Goal: Task Accomplishment & Management: Use online tool/utility

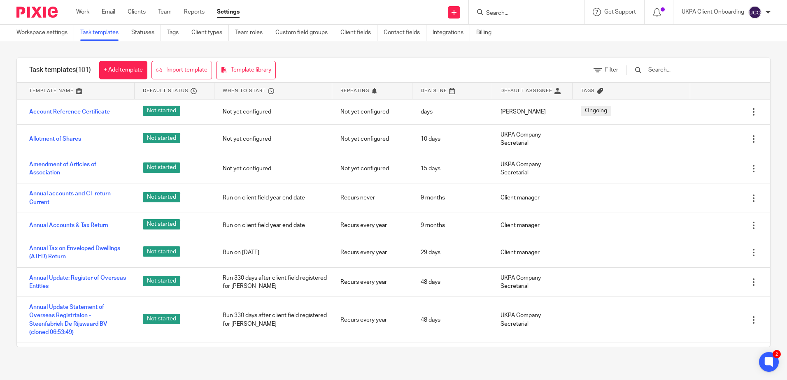
click at [506, 12] on input "Search" at bounding box center [522, 13] width 74 height 7
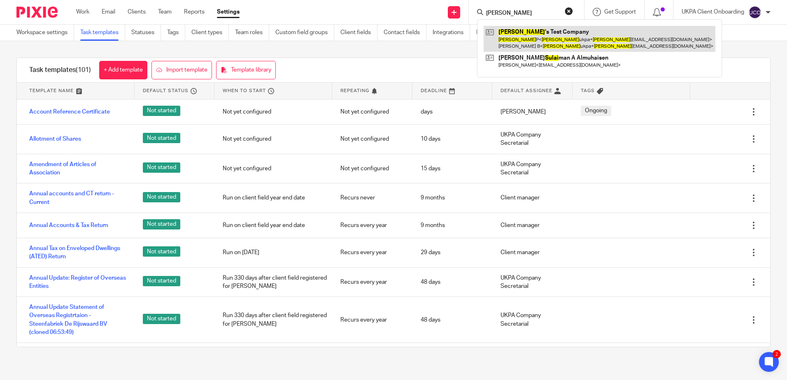
type input "SULAV"
click at [535, 35] on link at bounding box center [599, 39] width 232 height 26
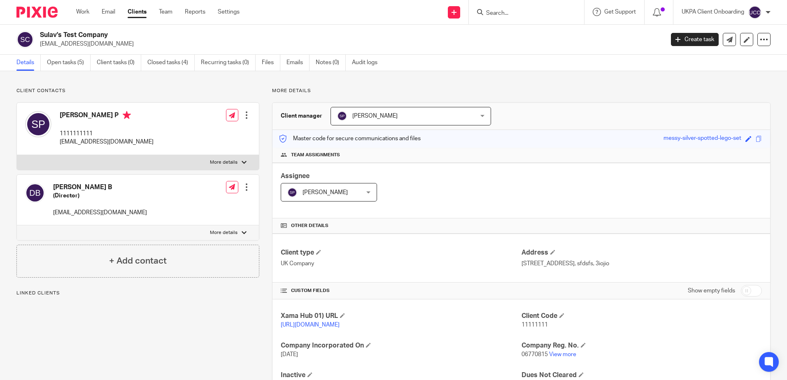
click at [66, 63] on link "Open tasks (5)" at bounding box center [69, 63] width 44 height 16
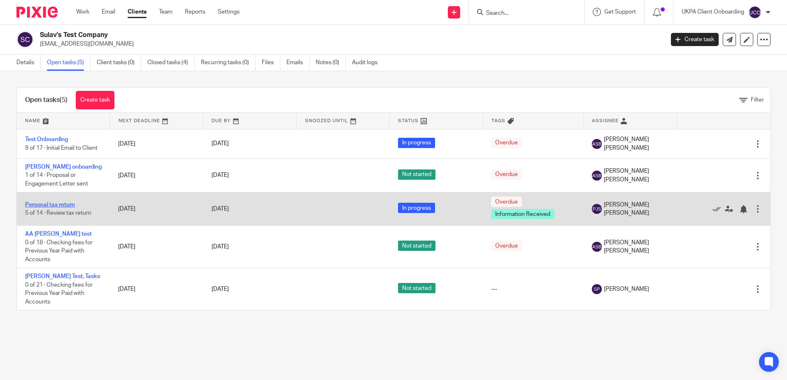
click at [42, 206] on link "Personal tax return" at bounding box center [50, 205] width 50 height 6
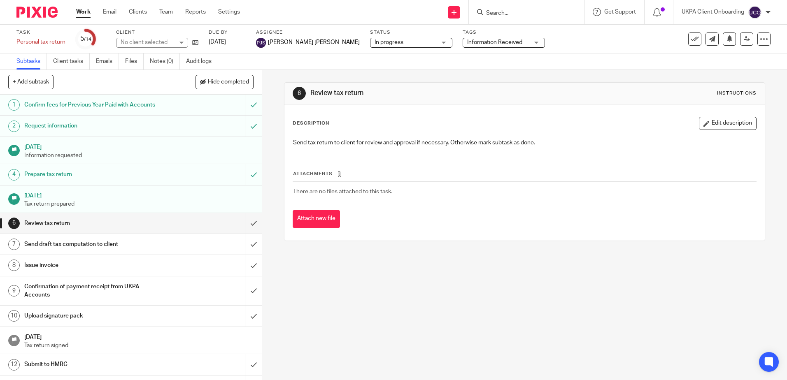
click at [73, 106] on h1 "Confirm fees for Previous Year Paid with Accounts" at bounding box center [95, 105] width 142 height 12
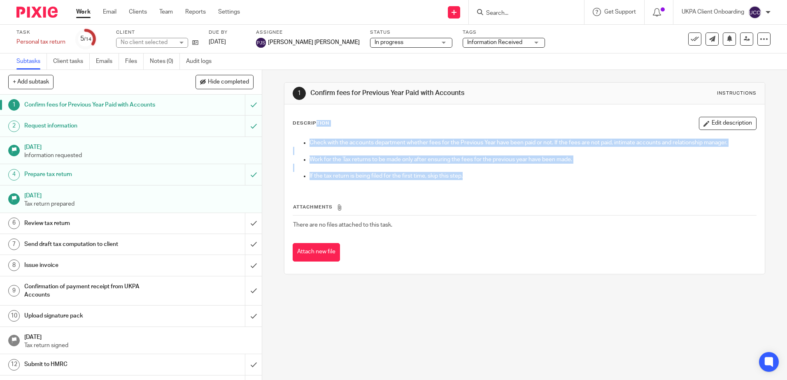
drag, startPoint x: 487, startPoint y: 180, endPoint x: 281, endPoint y: 121, distance: 214.2
click at [284, 121] on div "1 Confirm fees for Previous Year Paid with Accounts Instructions Description Ed…" at bounding box center [524, 178] width 481 height 192
copy div "Description Edit description Check with the accounts department whether fees fo…"
click at [94, 126] on h1 "Request information" at bounding box center [95, 126] width 142 height 12
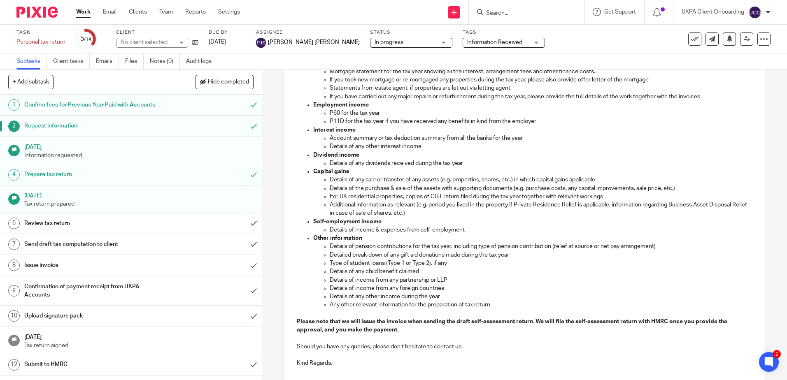
scroll to position [255, 0]
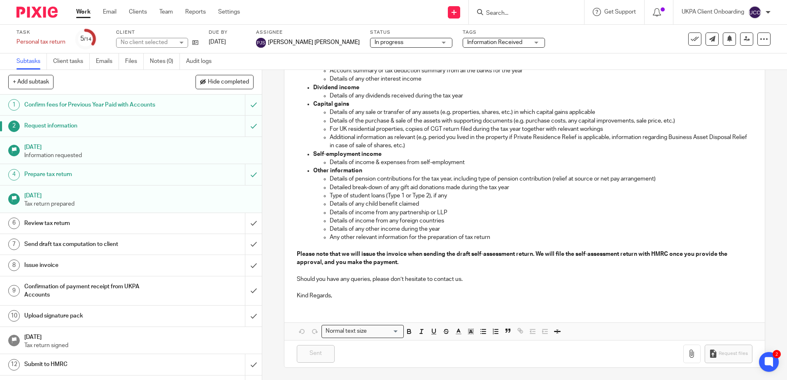
click at [88, 155] on p "Information requested" at bounding box center [139, 155] width 230 height 8
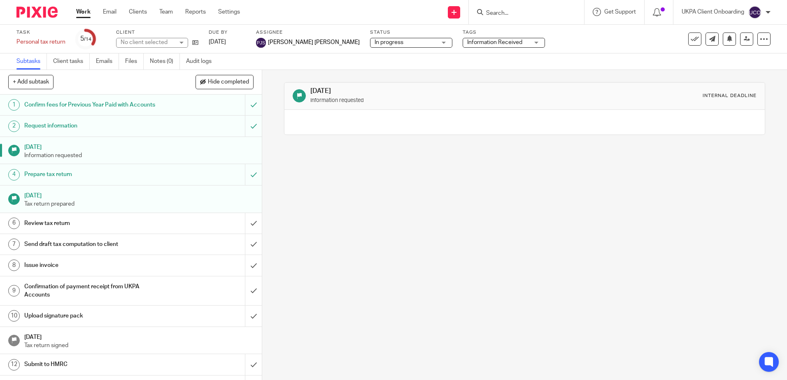
click at [126, 170] on h1 "Prepare tax return" at bounding box center [95, 174] width 142 height 12
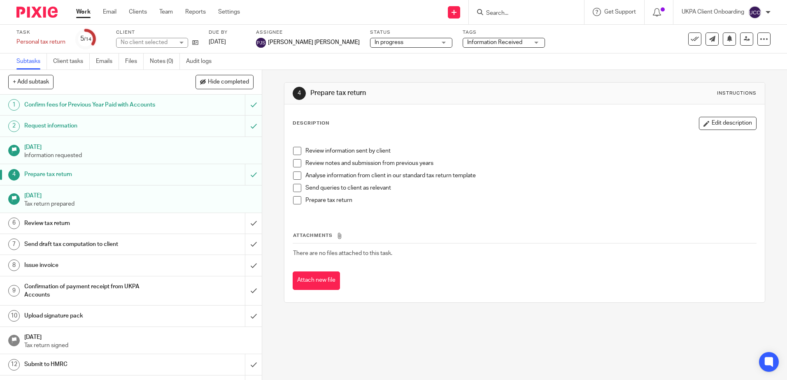
click at [293, 148] on span at bounding box center [297, 151] width 8 height 8
click at [290, 162] on div "Review information sent by client Review notes and submission from previous yea…" at bounding box center [524, 175] width 471 height 80
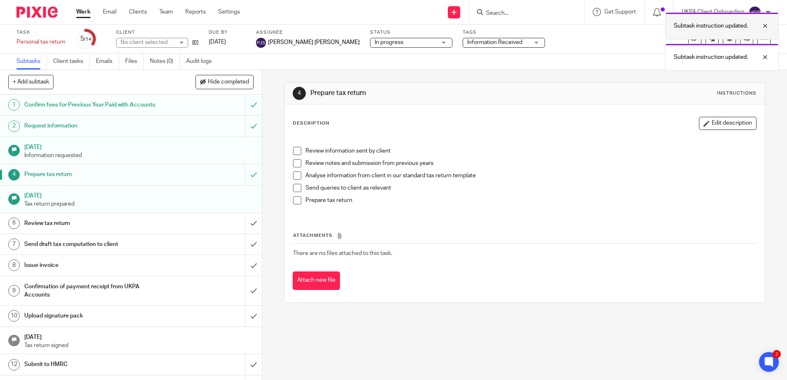
click at [767, 27] on div at bounding box center [759, 26] width 22 height 10
click at [766, 26] on div at bounding box center [759, 26] width 22 height 10
